Goal: Task Accomplishment & Management: Manage account settings

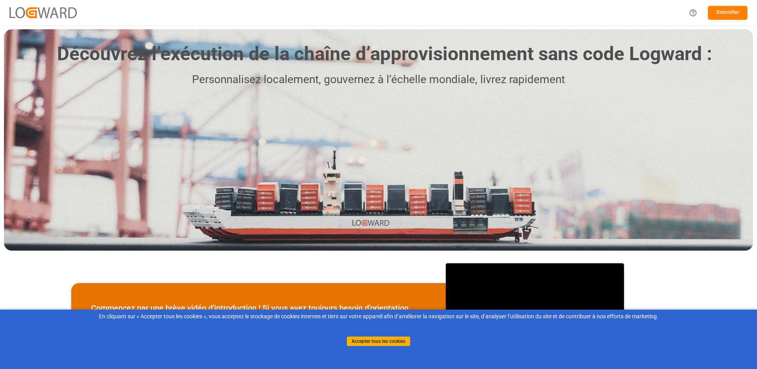
click at [720, 16] on button "S'identifier" at bounding box center [728, 13] width 40 height 14
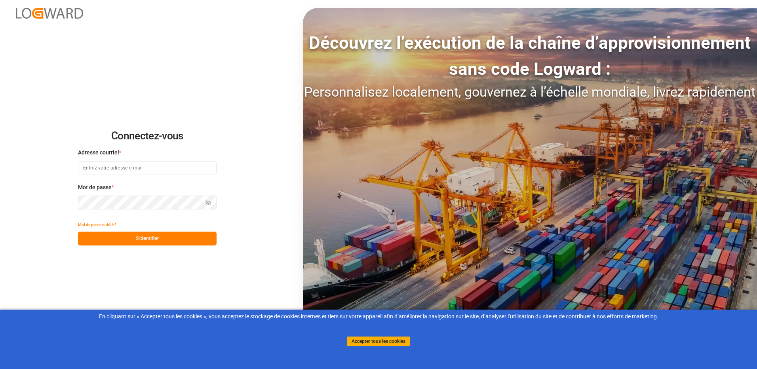
type input "[PERSON_NAME][EMAIL_ADDRESS][PERSON_NAME][DOMAIN_NAME]"
click at [147, 238] on button "S'identifier" at bounding box center [147, 239] width 139 height 14
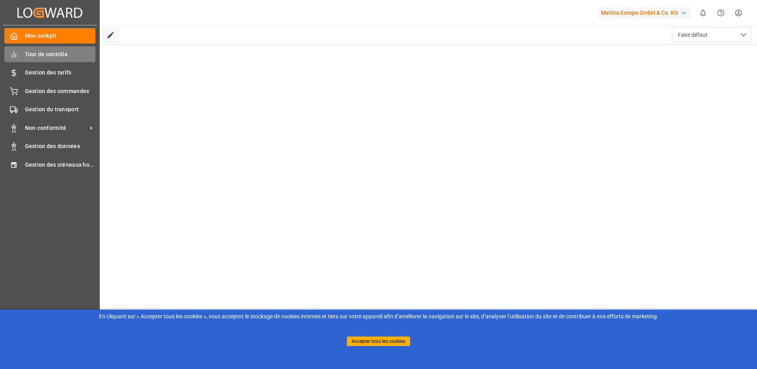
click at [44, 57] on span "Tour de contrôle" at bounding box center [60, 54] width 71 height 8
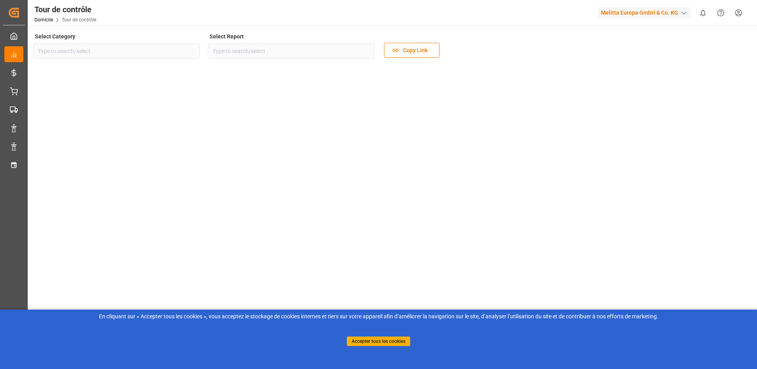
type input "Sourcing"
type input "TimeSlot and Pallet Management - FR"
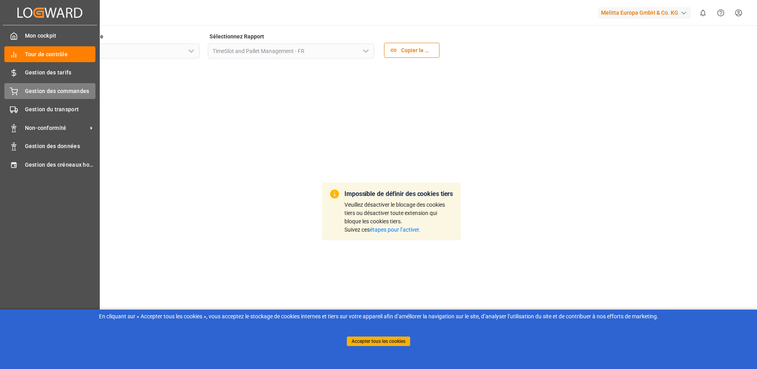
click at [63, 91] on span "Gestion des commandes" at bounding box center [60, 91] width 71 height 8
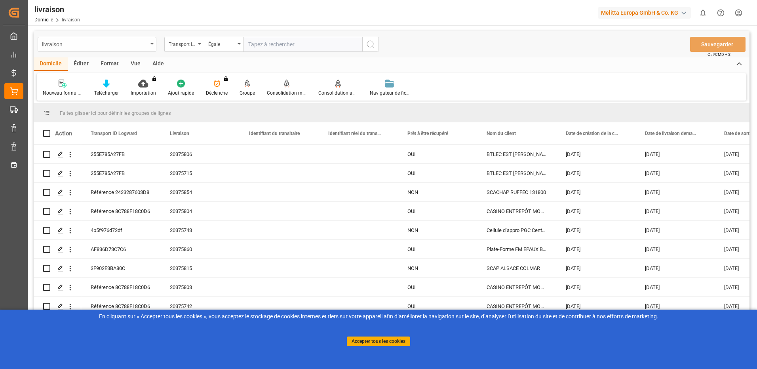
click at [144, 44] on div "livraison" at bounding box center [95, 44] width 106 height 10
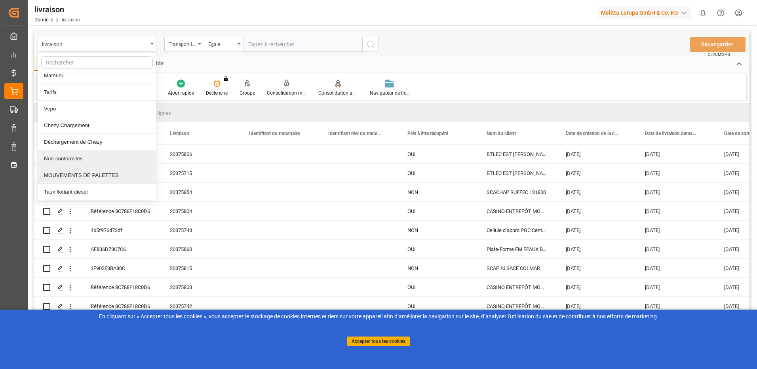
scroll to position [55, 0]
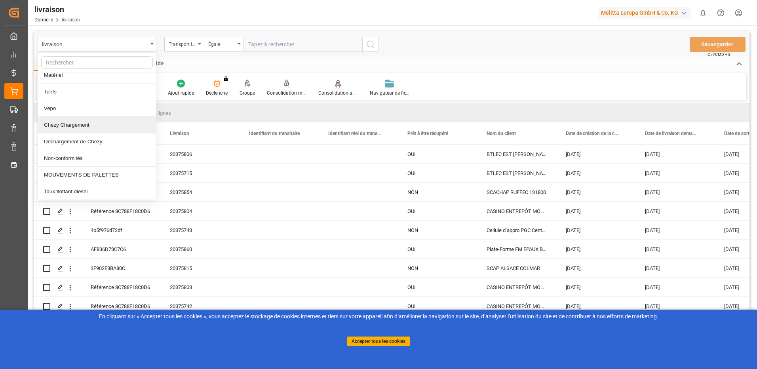
click at [65, 129] on div "Chezy Chargement" at bounding box center [97, 125] width 118 height 17
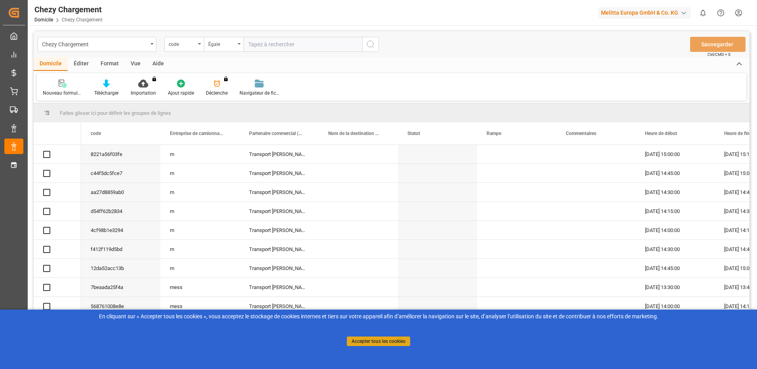
click at [392, 343] on button "Accepter tous les cookies" at bounding box center [378, 342] width 63 height 10
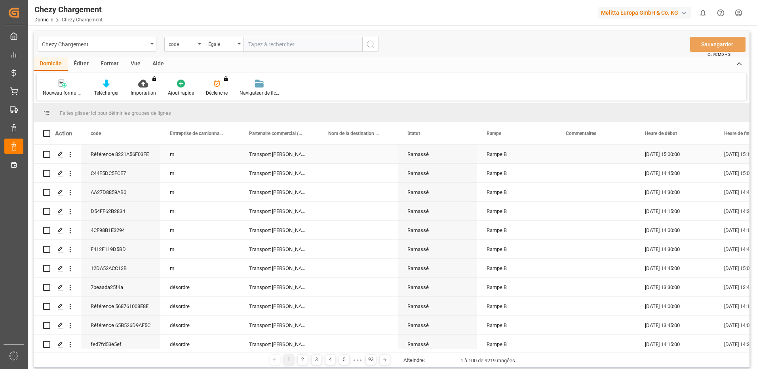
click at [675, 152] on div "[DATE] 15:00:00" at bounding box center [675, 154] width 79 height 19
click at [130, 158] on div "Référence 8221A56F03FE" at bounding box center [120, 154] width 79 height 19
click at [291, 153] on div "Transport [PERSON_NAME] Mess" at bounding box center [279, 154] width 79 height 19
click at [151, 44] on icon "Ouvrir le menu" at bounding box center [152, 44] width 3 height 2
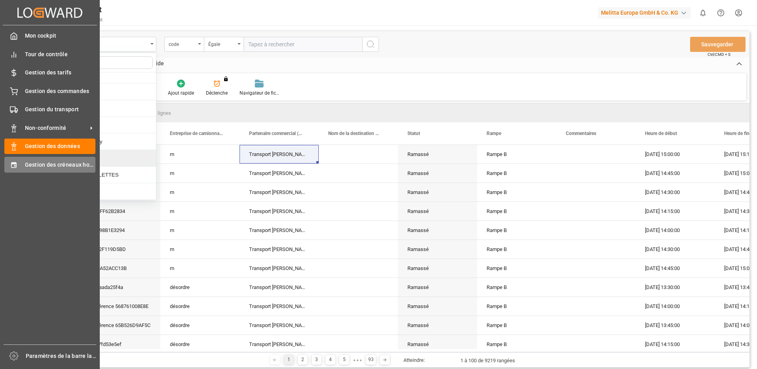
click at [64, 162] on span "Gestion des créneaux horaires" at bounding box center [60, 165] width 71 height 8
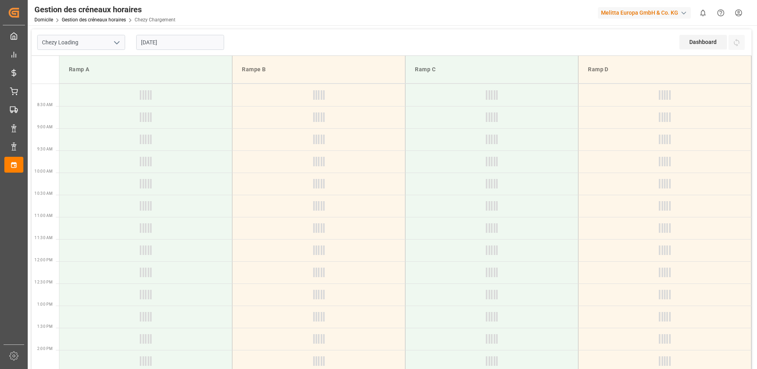
type input "Chezy Loading"
click at [177, 43] on input "[DATE]" at bounding box center [180, 42] width 88 height 15
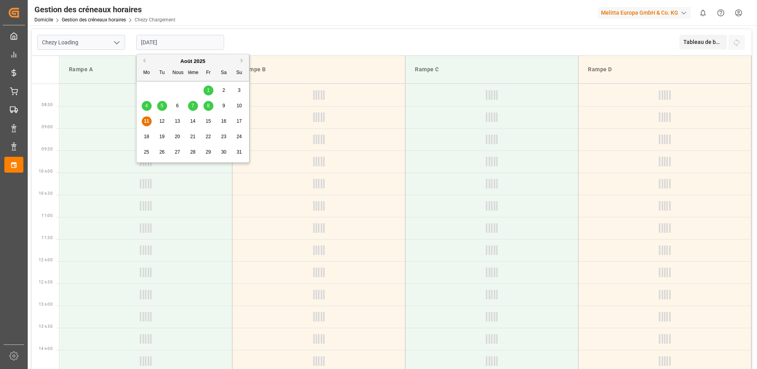
click at [145, 120] on span "11" at bounding box center [146, 121] width 5 height 6
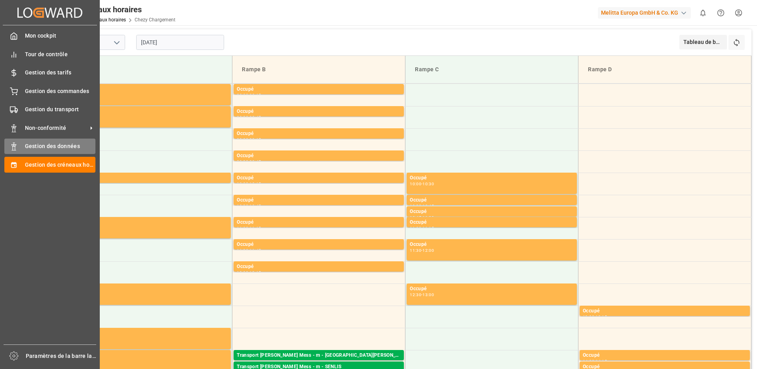
click at [53, 141] on div "Gestion des données Gestion des données" at bounding box center [49, 146] width 91 height 15
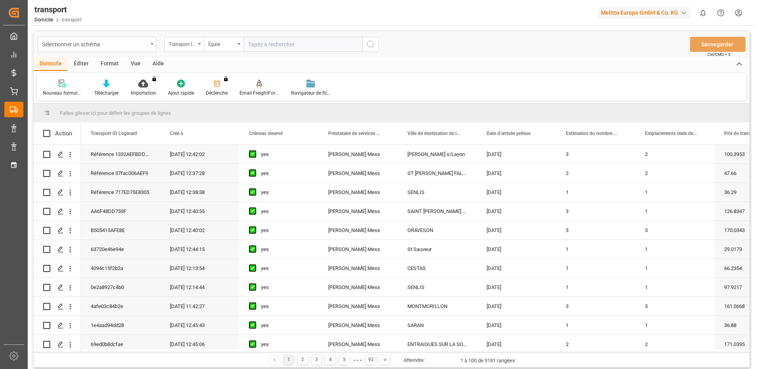
click at [146, 46] on div "Sélectionner un schéma" at bounding box center [95, 44] width 106 height 10
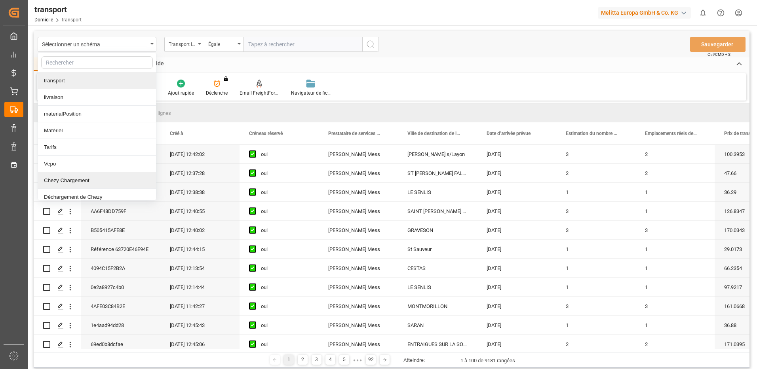
click at [76, 183] on div "Chezy Chargement" at bounding box center [97, 180] width 118 height 17
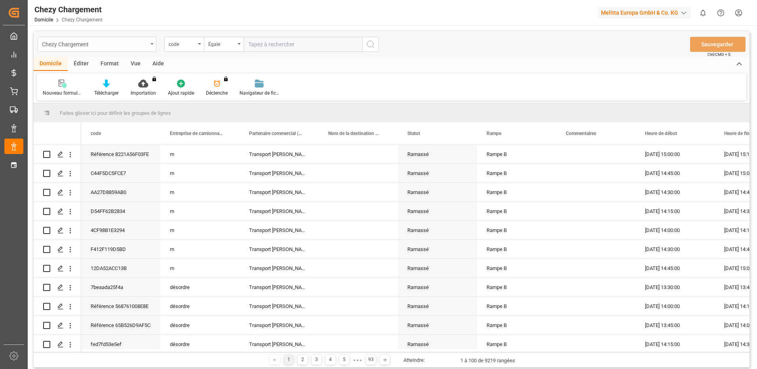
click at [133, 44] on div "Chezy Chargement" at bounding box center [95, 44] width 106 height 10
click at [152, 45] on div "Chezy Chargement" at bounding box center [97, 44] width 119 height 15
click at [118, 35] on div "Chezy Chargement code Égale Sauvegarder Ctrl/CMD + S" at bounding box center [392, 44] width 716 height 26
click at [101, 40] on div "Chezy Chargement" at bounding box center [95, 44] width 106 height 10
click at [13, 130] on rect at bounding box center [14, 130] width 2 height 4
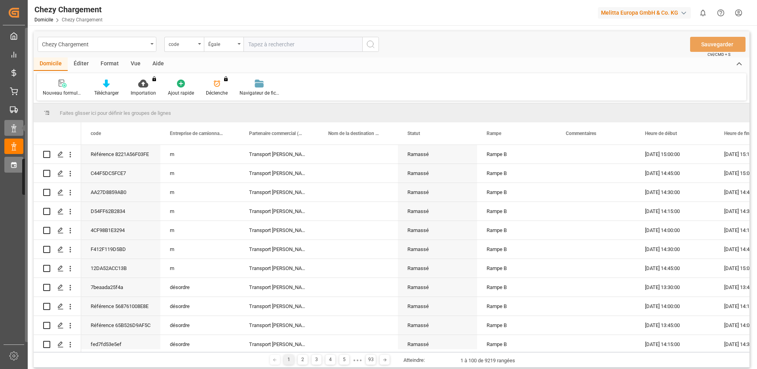
click at [14, 165] on icon at bounding box center [14, 165] width 8 height 8
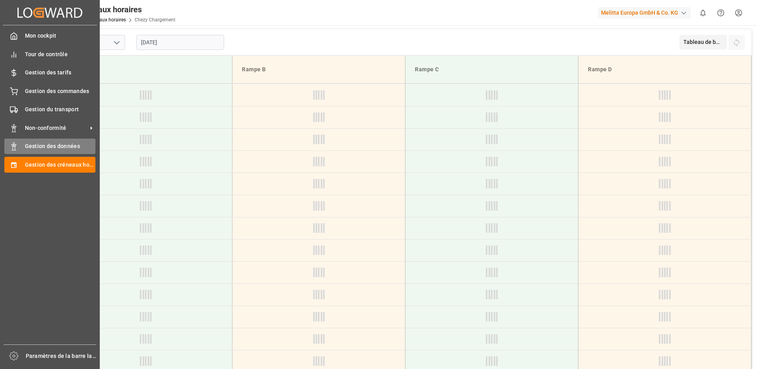
click at [47, 141] on div "Gestion des données Gestion des données" at bounding box center [49, 146] width 91 height 15
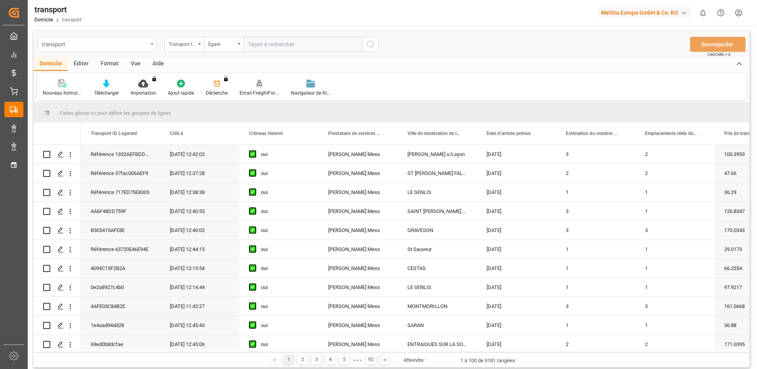
click at [118, 46] on div "transport" at bounding box center [95, 44] width 106 height 10
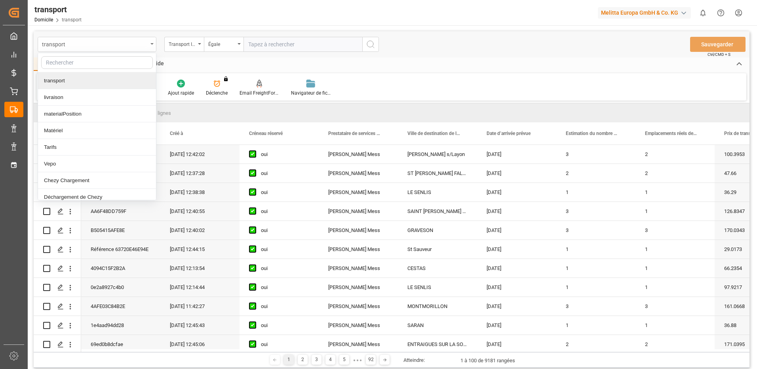
click at [155, 41] on div "transport" at bounding box center [97, 44] width 119 height 15
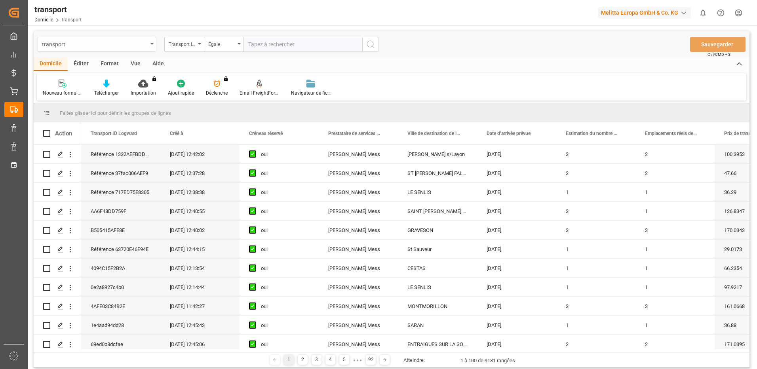
click at [155, 41] on div "transport" at bounding box center [97, 44] width 119 height 15
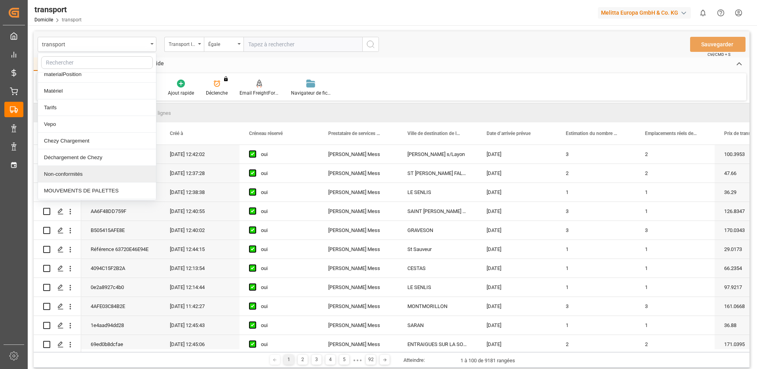
scroll to position [55, 0]
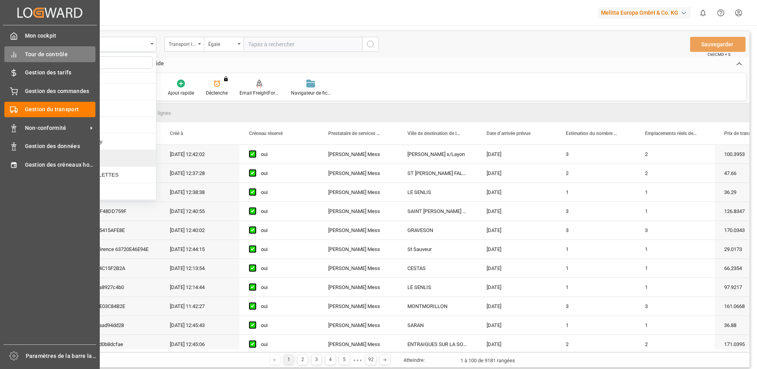
click at [51, 59] on div "Tour de contrôle Tour de contrôle" at bounding box center [49, 53] width 91 height 15
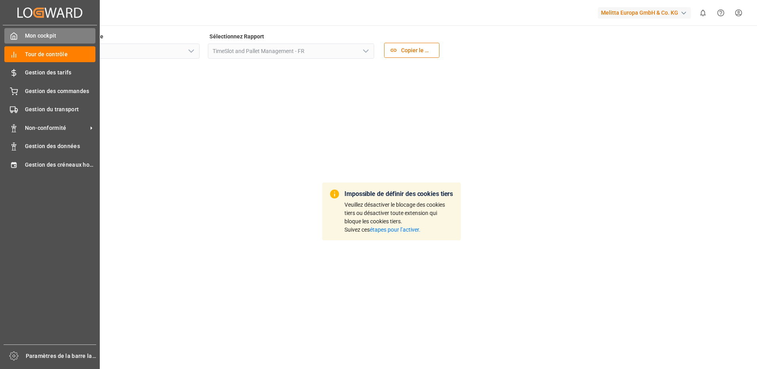
click at [20, 32] on div "Mon cockpit Mon cockpit" at bounding box center [49, 35] width 91 height 15
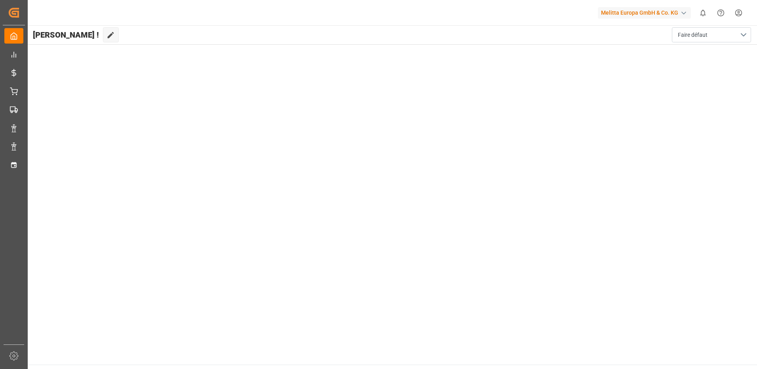
click at [684, 13] on div "button" at bounding box center [684, 13] width 8 height 8
click at [612, 55] on font "MelittaG-IXF7" at bounding box center [618, 58] width 29 height 6
click at [686, 31] on span "Faire défaut" at bounding box center [693, 35] width 30 height 8
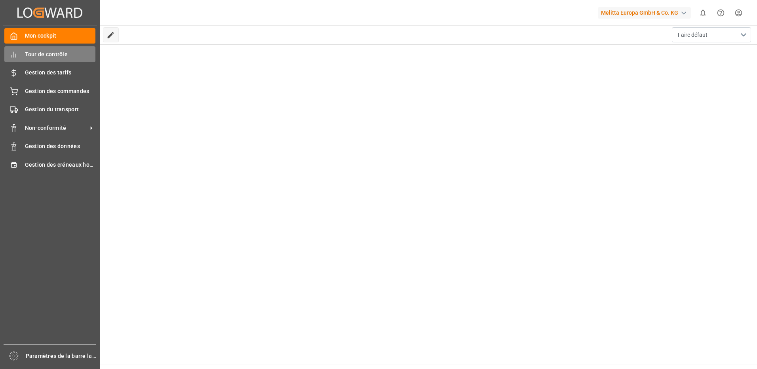
click at [12, 55] on line at bounding box center [12, 56] width 0 height 2
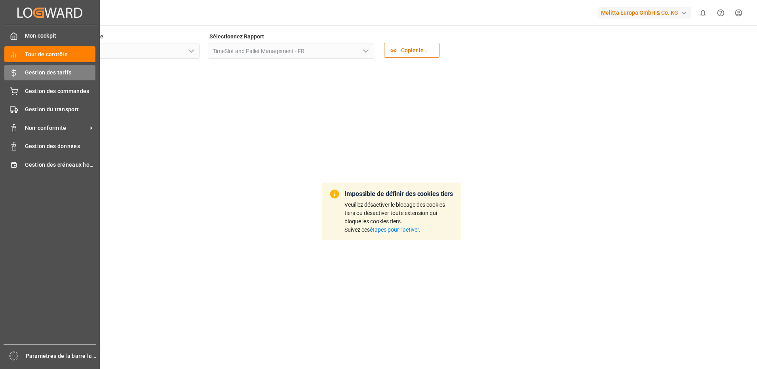
click at [23, 73] on div "Gestion des tarifs Gestion des tarifs" at bounding box center [49, 72] width 91 height 15
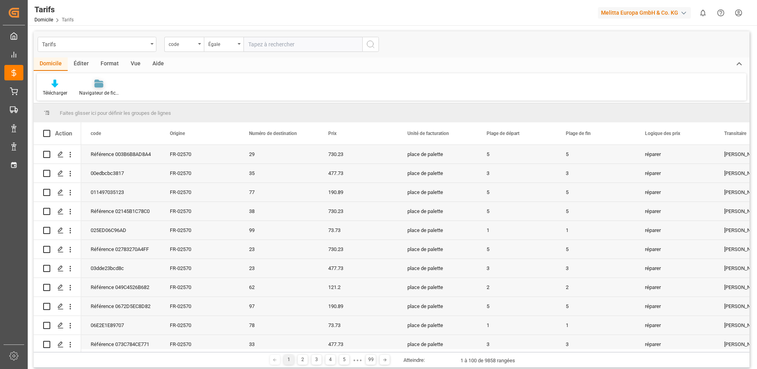
click at [101, 90] on div "Navigateur de fichiers" at bounding box center [99, 93] width 40 height 7
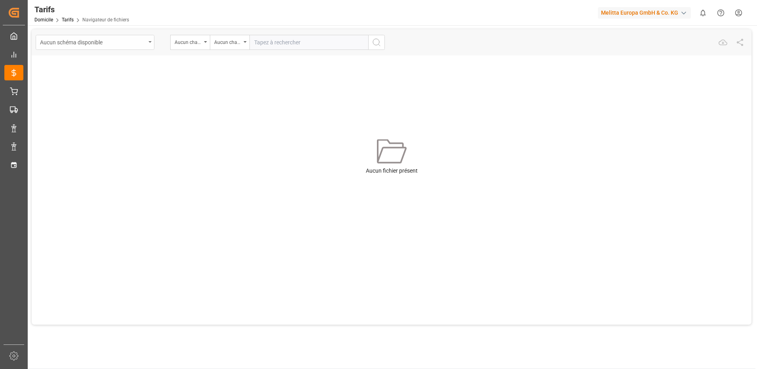
click at [145, 43] on div "Aucun schéma disponible" at bounding box center [93, 42] width 106 height 10
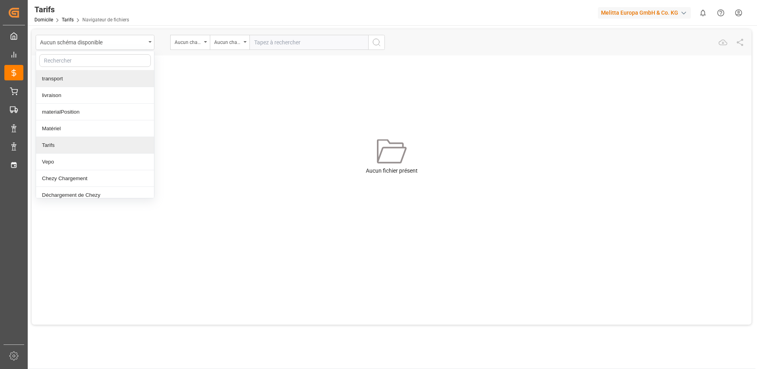
click at [61, 82] on div "transport" at bounding box center [95, 78] width 118 height 17
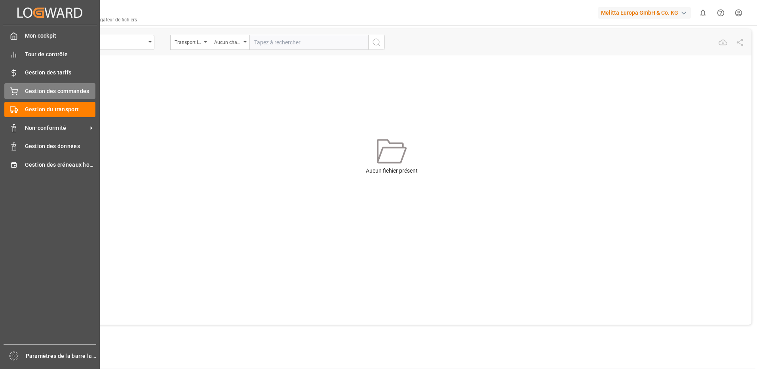
click at [46, 88] on span "Gestion des commandes" at bounding box center [60, 91] width 71 height 8
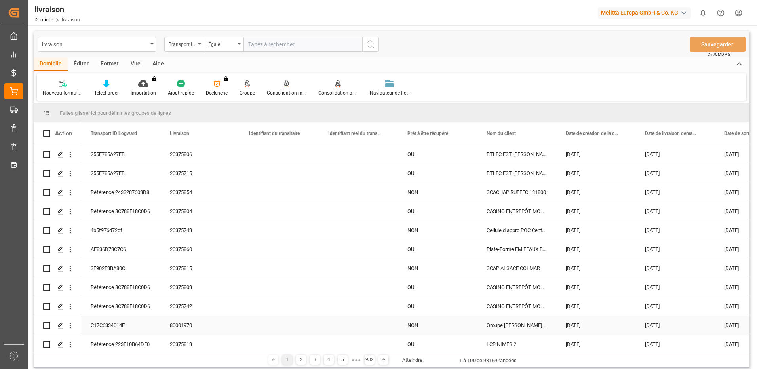
scroll to position [79, 0]
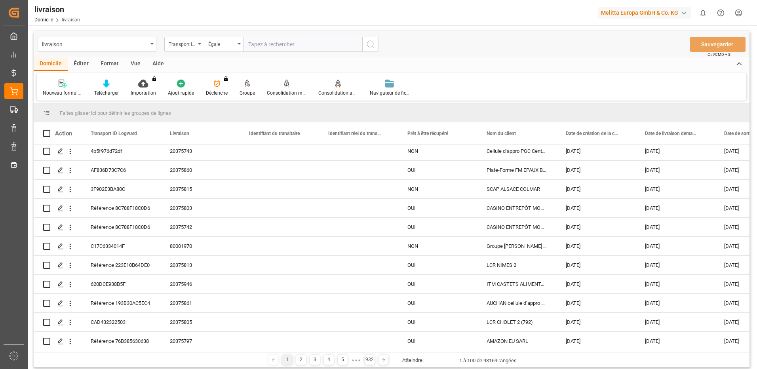
click at [732, 130] on div "Date de sortie des marchandises planifiées" at bounding box center [750, 133] width 53 height 22
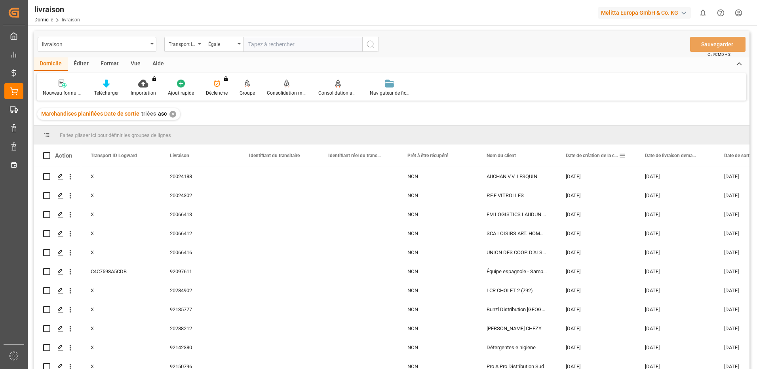
drag, startPoint x: 589, startPoint y: 158, endPoint x: 532, endPoint y: 151, distance: 57.5
click at [589, 158] on span "Date de création de la commande" at bounding box center [592, 156] width 53 height 6
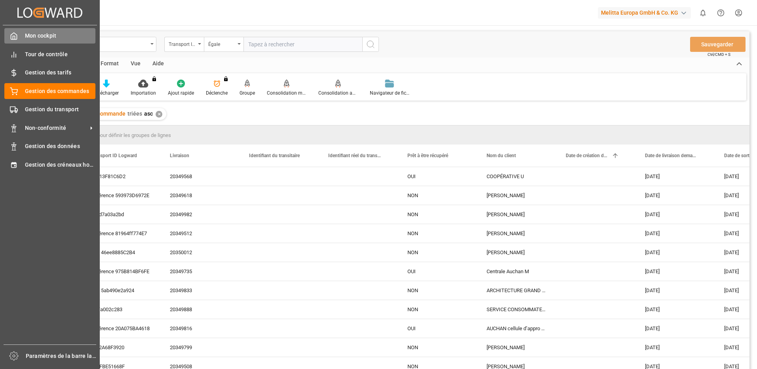
click at [33, 38] on span "Mon cockpit" at bounding box center [60, 36] width 71 height 8
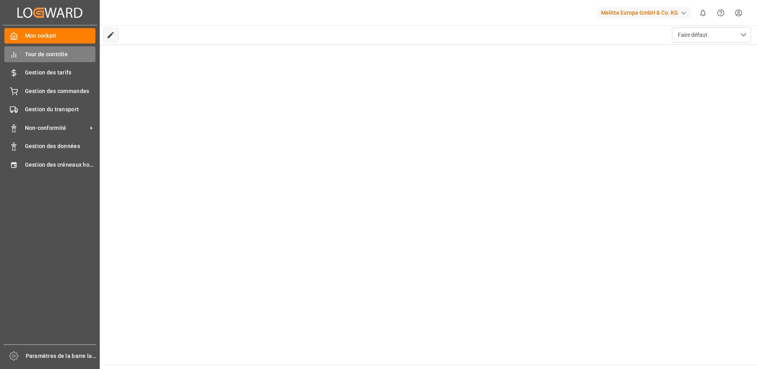
click at [31, 53] on span "Tour de contrôle" at bounding box center [60, 54] width 71 height 8
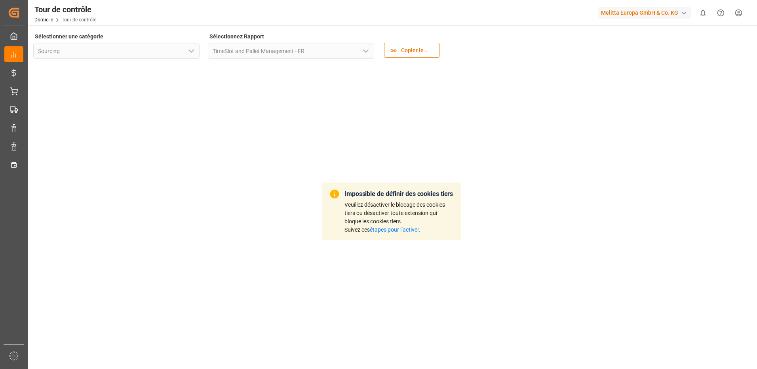
click at [387, 229] on link "étapes pour l’activer." at bounding box center [395, 230] width 51 height 6
